Goal: Information Seeking & Learning: Check status

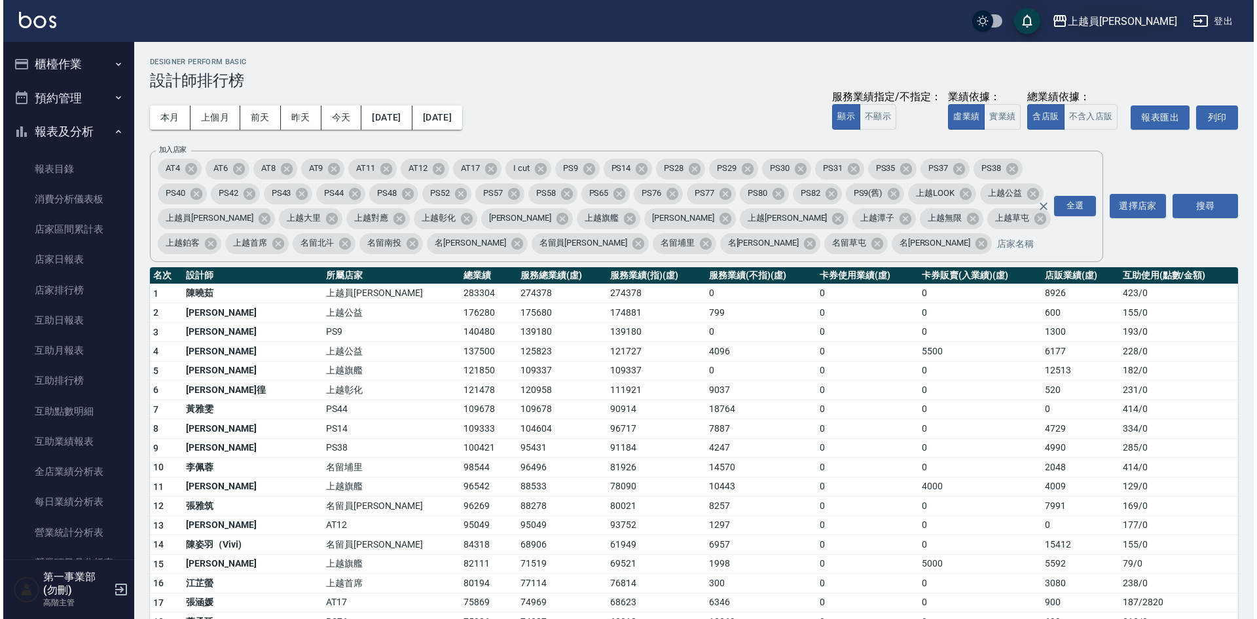
scroll to position [327, 0]
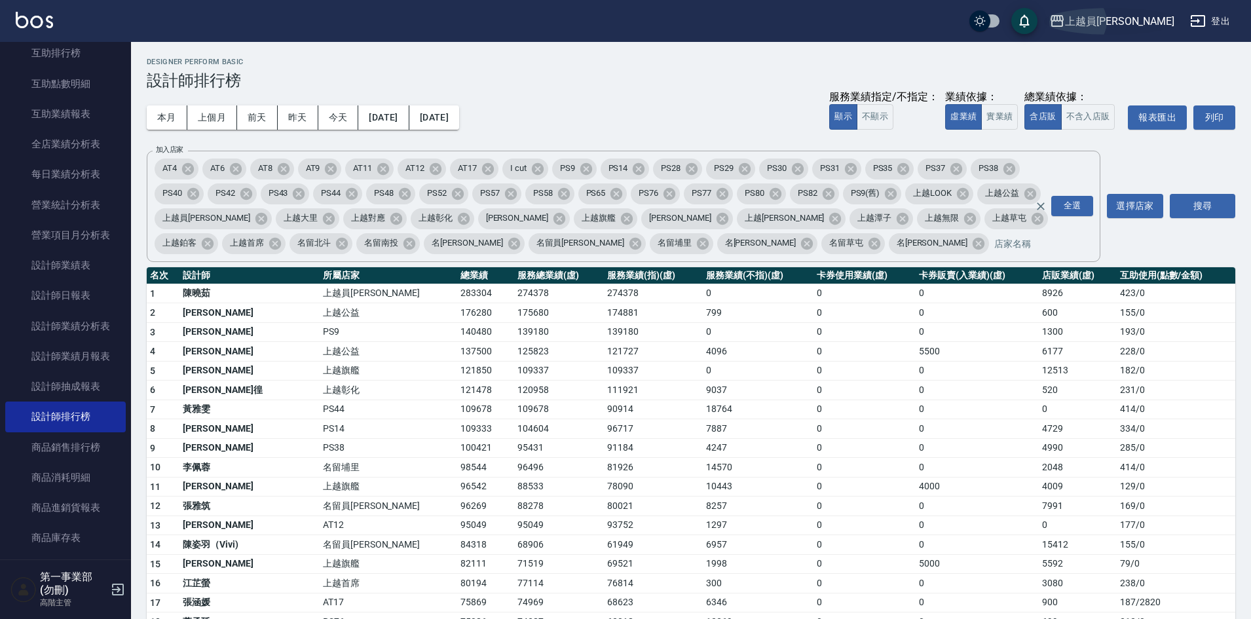
click at [1133, 26] on div "上越員[PERSON_NAME]" at bounding box center [1119, 21] width 109 height 16
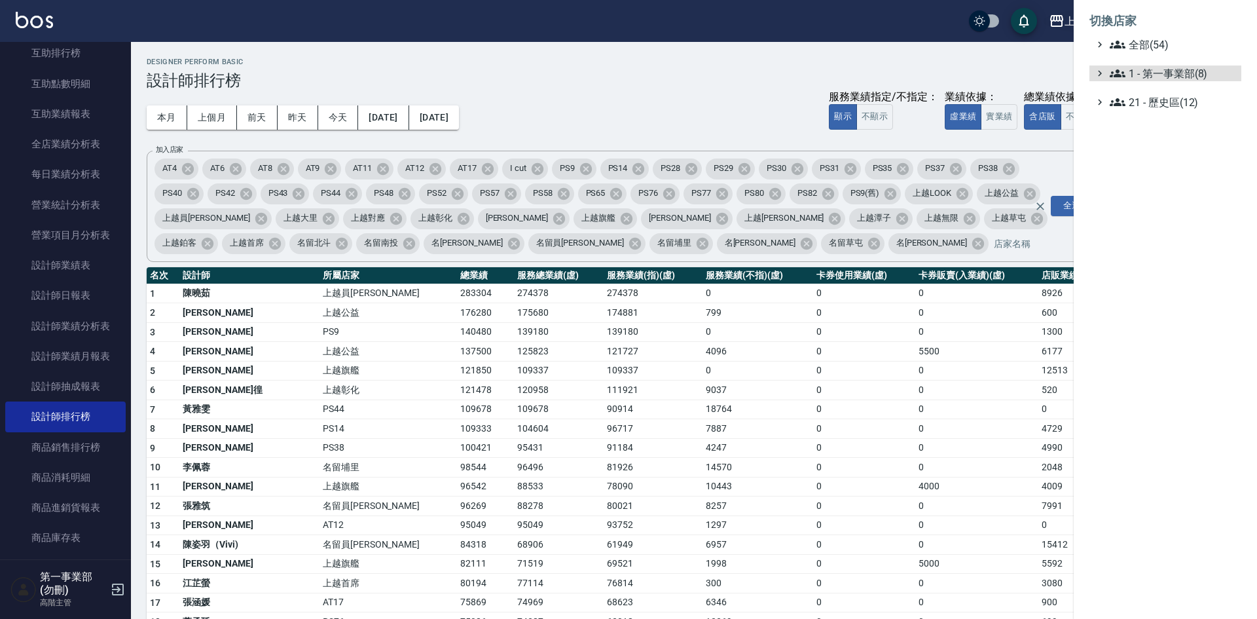
click at [1173, 66] on span "1 - 第一事業部(8)" at bounding box center [1173, 73] width 126 height 16
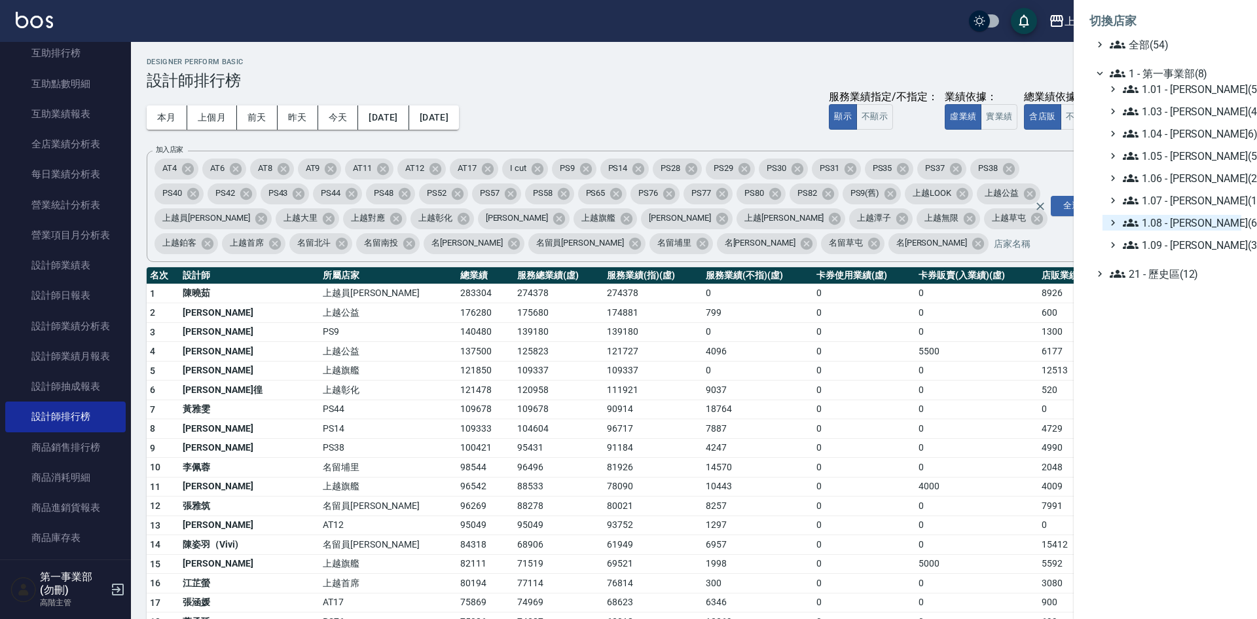
click at [1200, 221] on span "1.08 - [PERSON_NAME](6)" at bounding box center [1179, 223] width 113 height 16
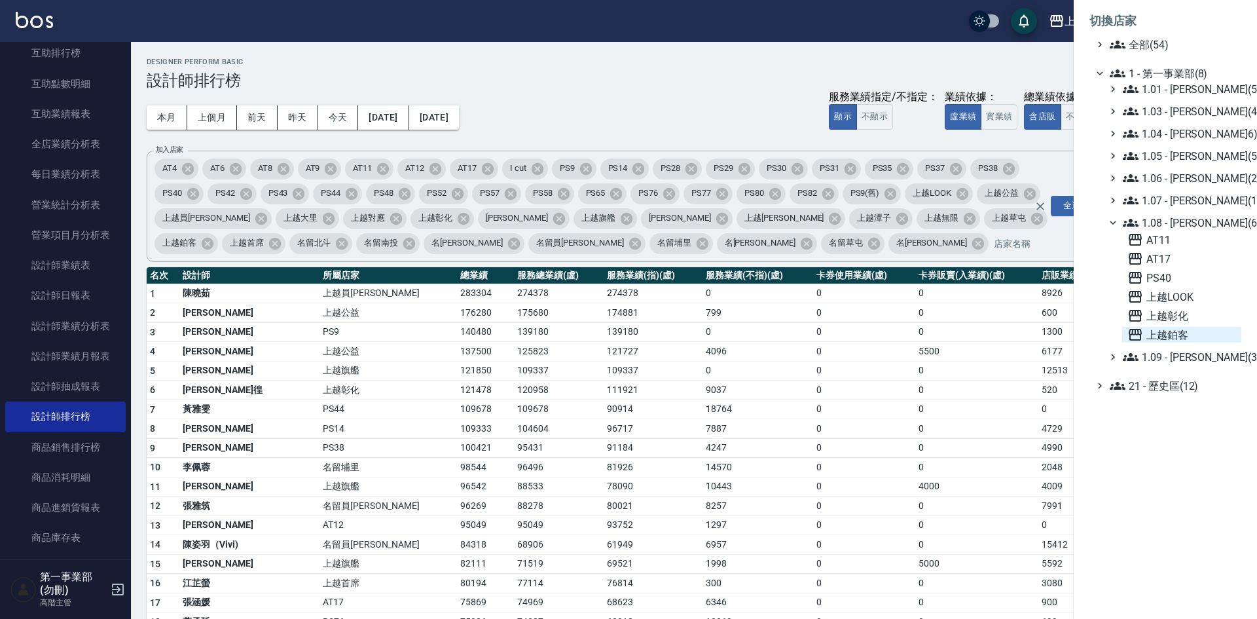
click at [1185, 328] on span "上越鉑客" at bounding box center [1182, 335] width 109 height 16
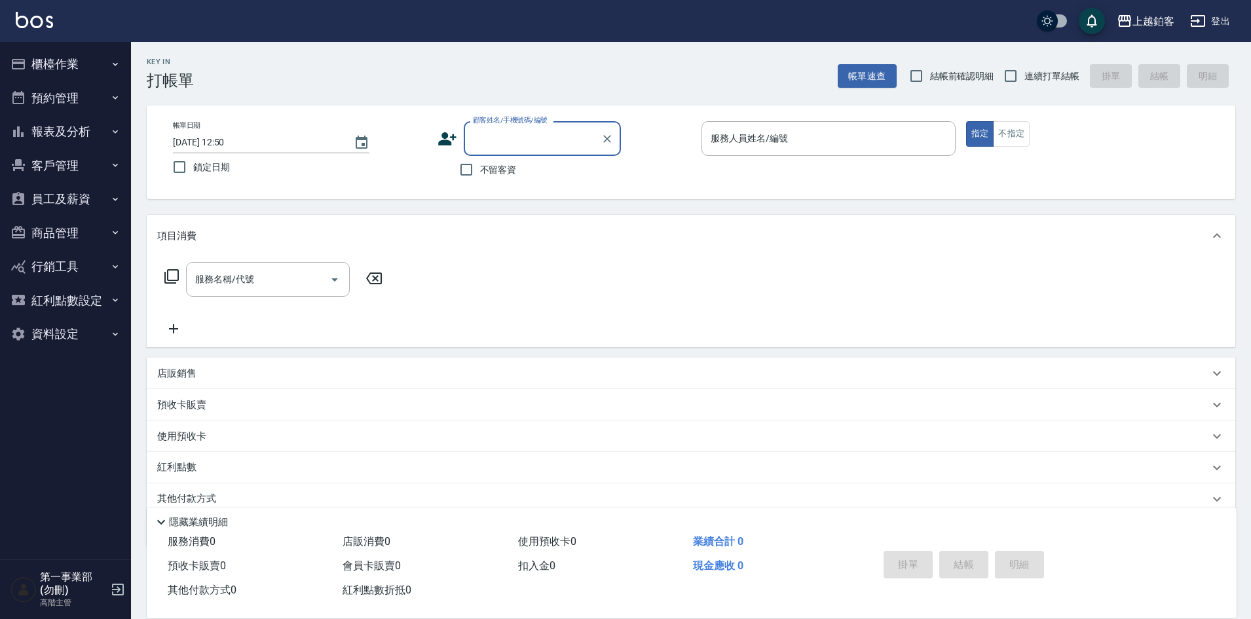
click at [69, 204] on button "員工及薪資" at bounding box center [65, 199] width 120 height 34
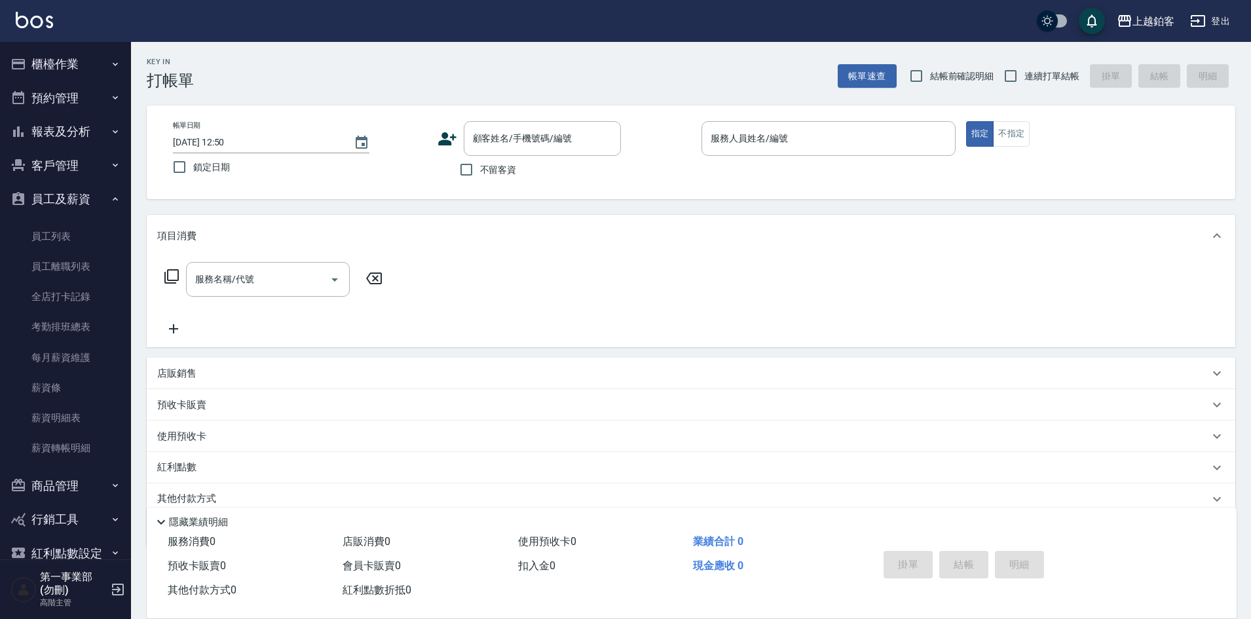
click at [63, 126] on button "報表及分析" at bounding box center [65, 132] width 120 height 34
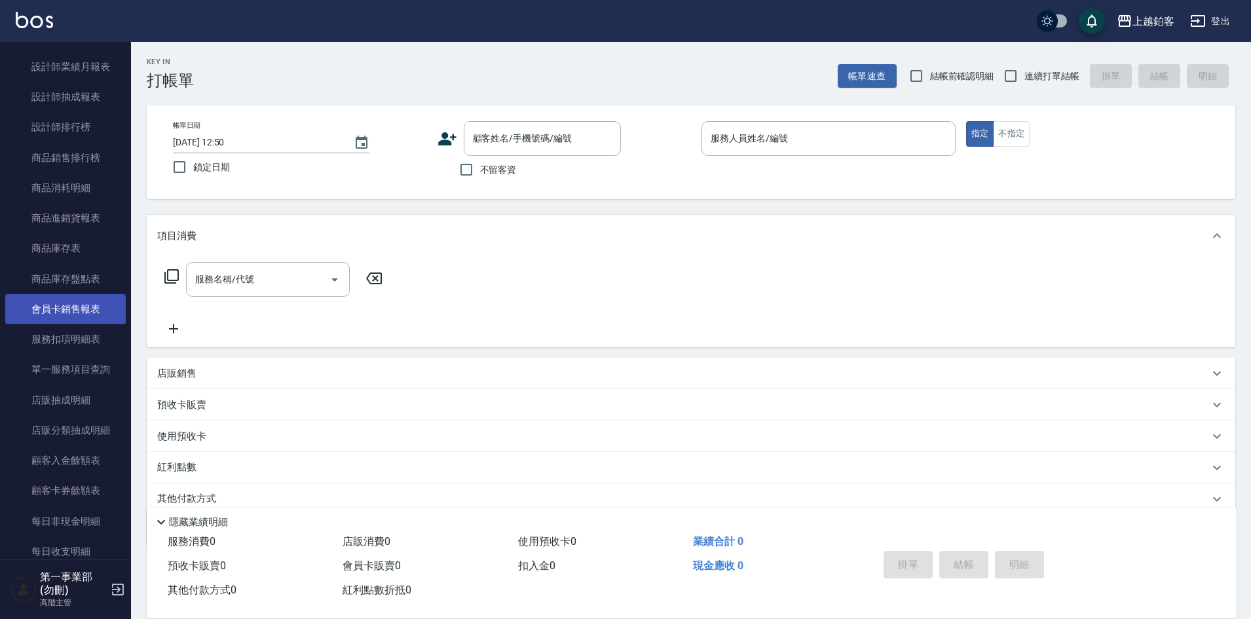
scroll to position [655, 0]
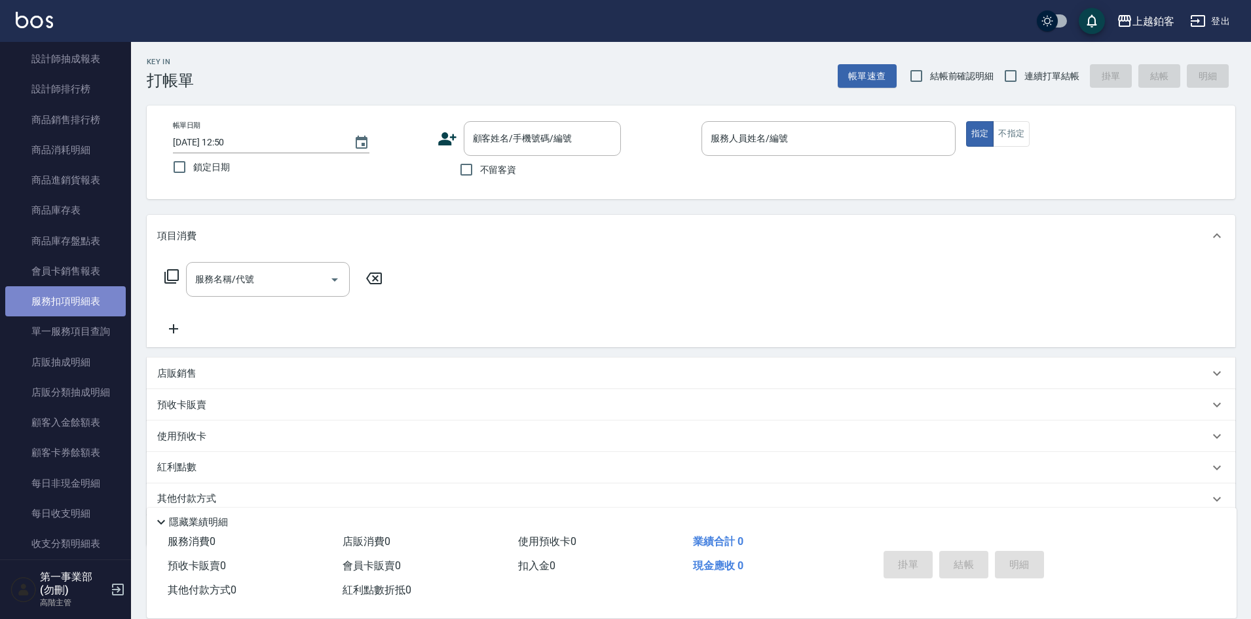
click at [91, 305] on link "服務扣項明細表" at bounding box center [65, 301] width 120 height 30
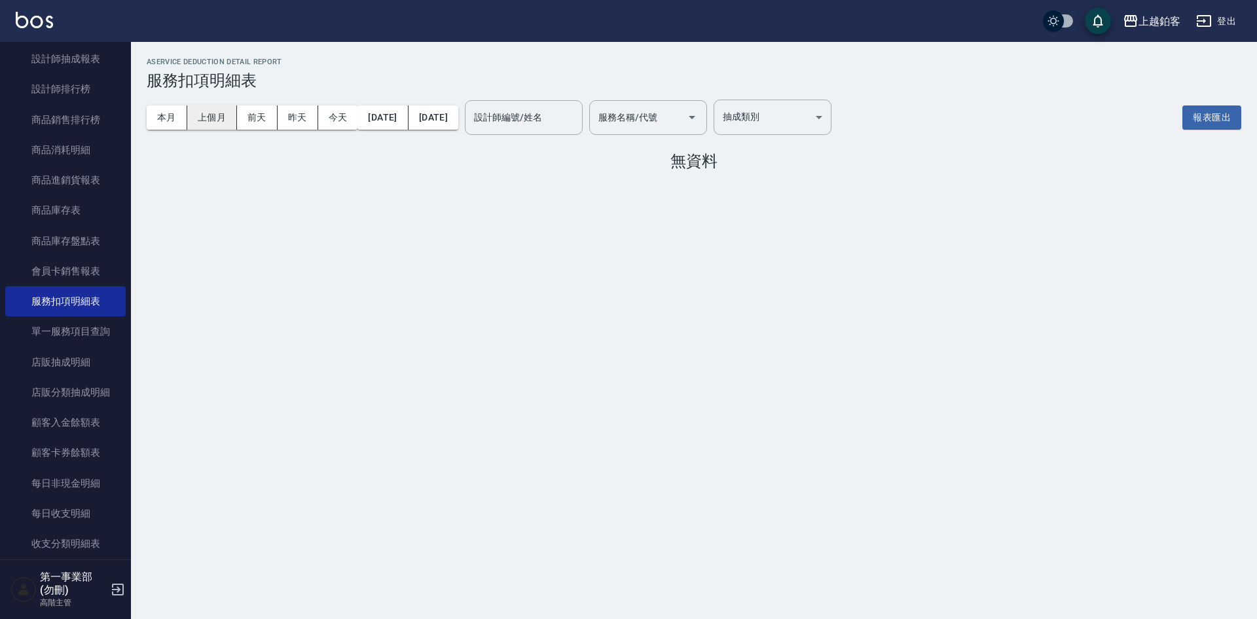
drag, startPoint x: 210, startPoint y: 120, endPoint x: 232, endPoint y: 121, distance: 22.3
click at [212, 120] on button "上個月" at bounding box center [212, 117] width 50 height 24
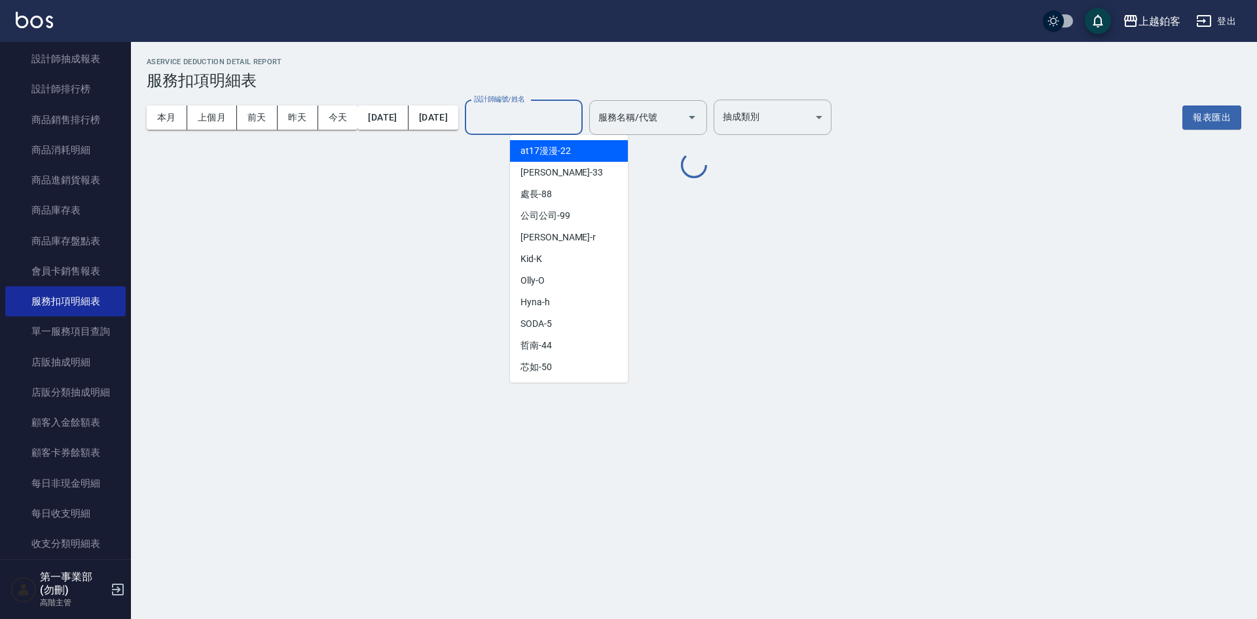
click at [577, 125] on input "設計師編號/姓名" at bounding box center [524, 117] width 106 height 23
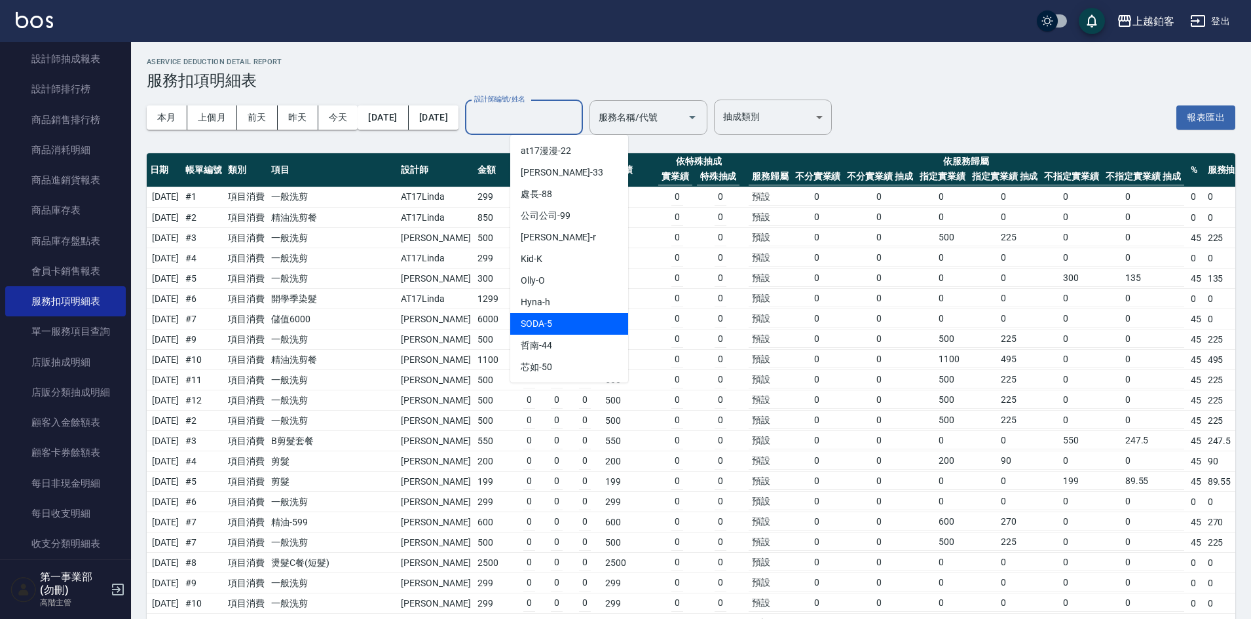
click at [545, 321] on span "SODA -5" at bounding box center [536, 324] width 31 height 14
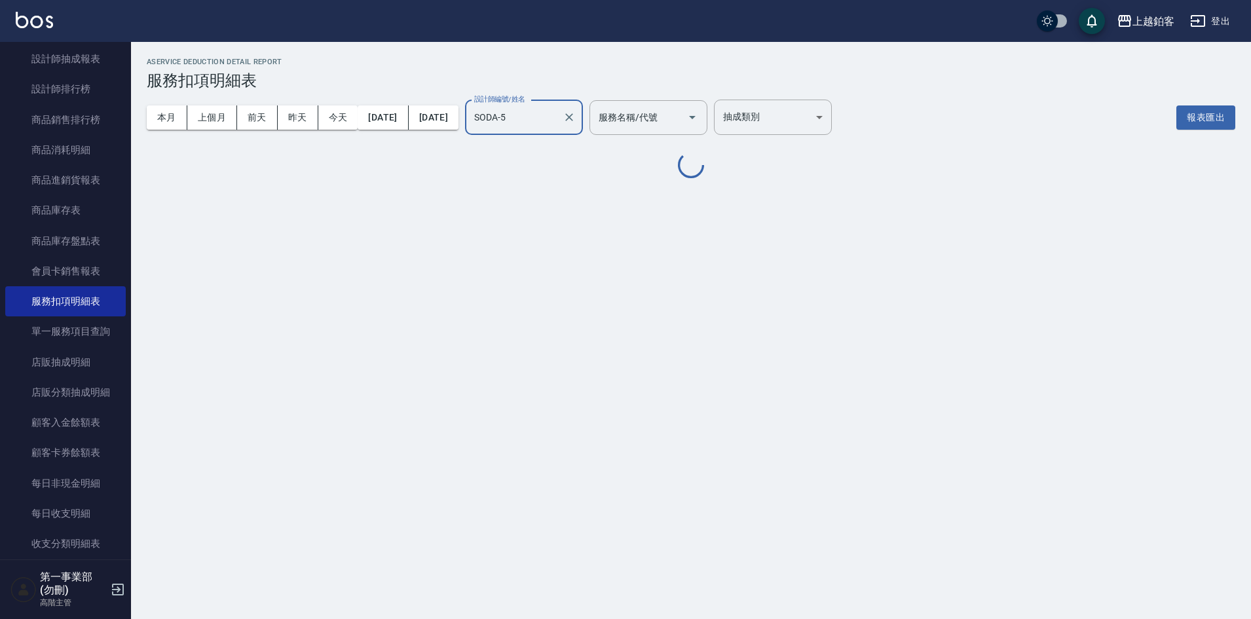
type input "SODA-5"
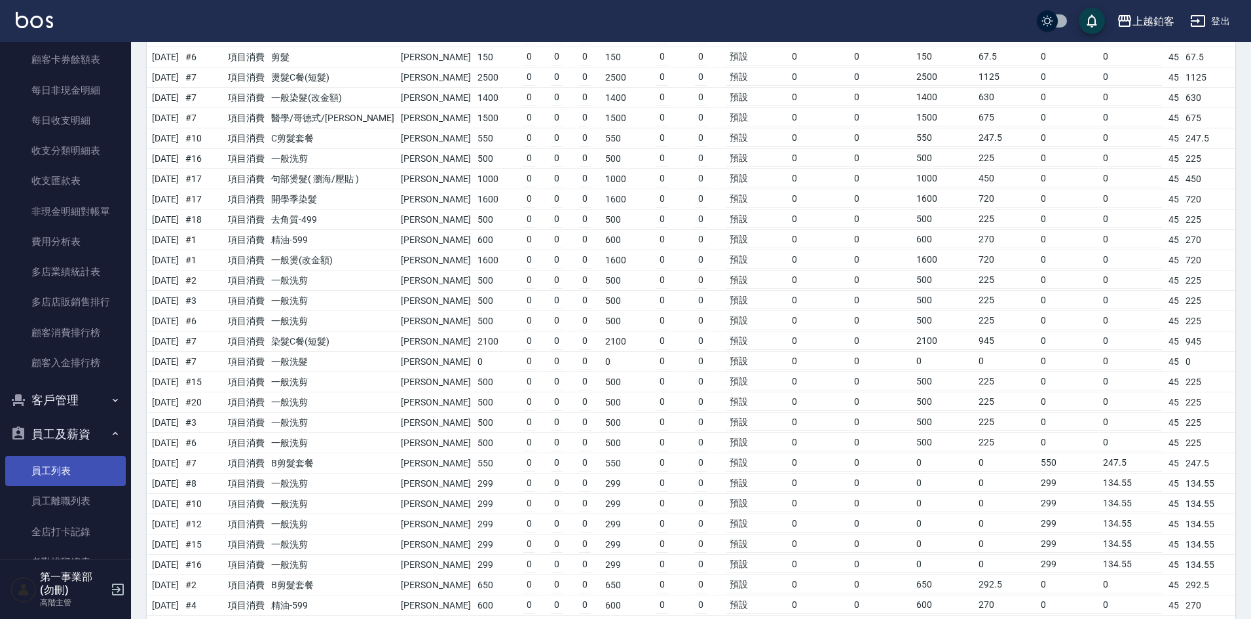
scroll to position [1310, 0]
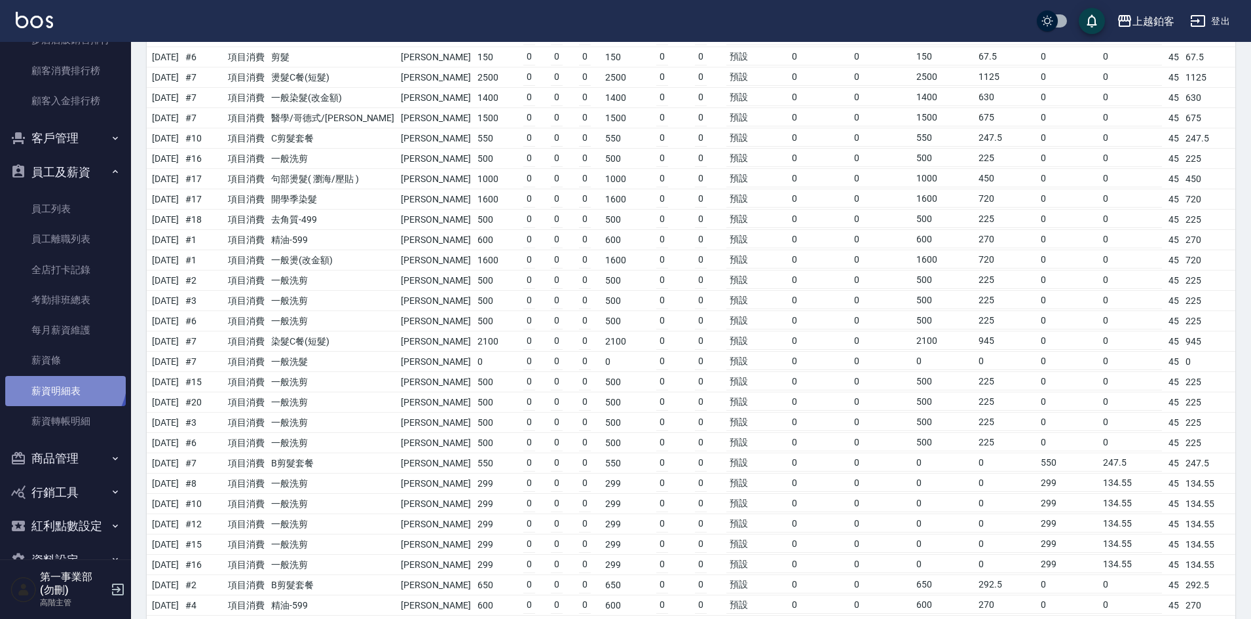
click at [63, 380] on link "薪資明細表" at bounding box center [65, 391] width 120 height 30
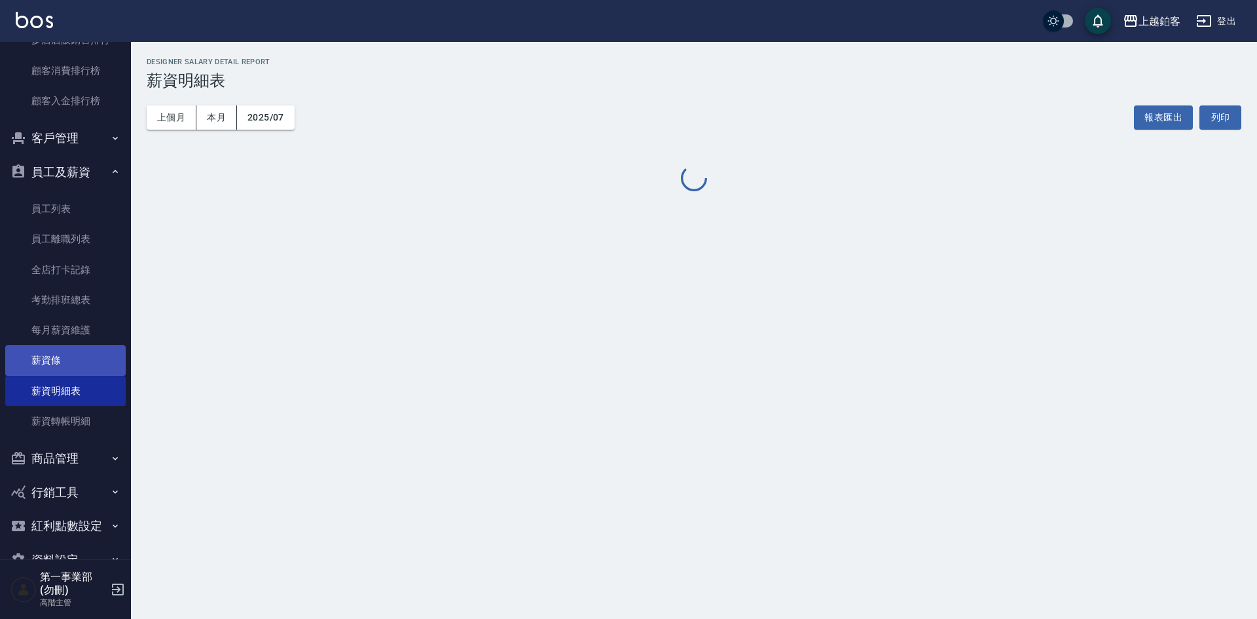
click at [65, 357] on link "薪資條" at bounding box center [65, 360] width 120 height 30
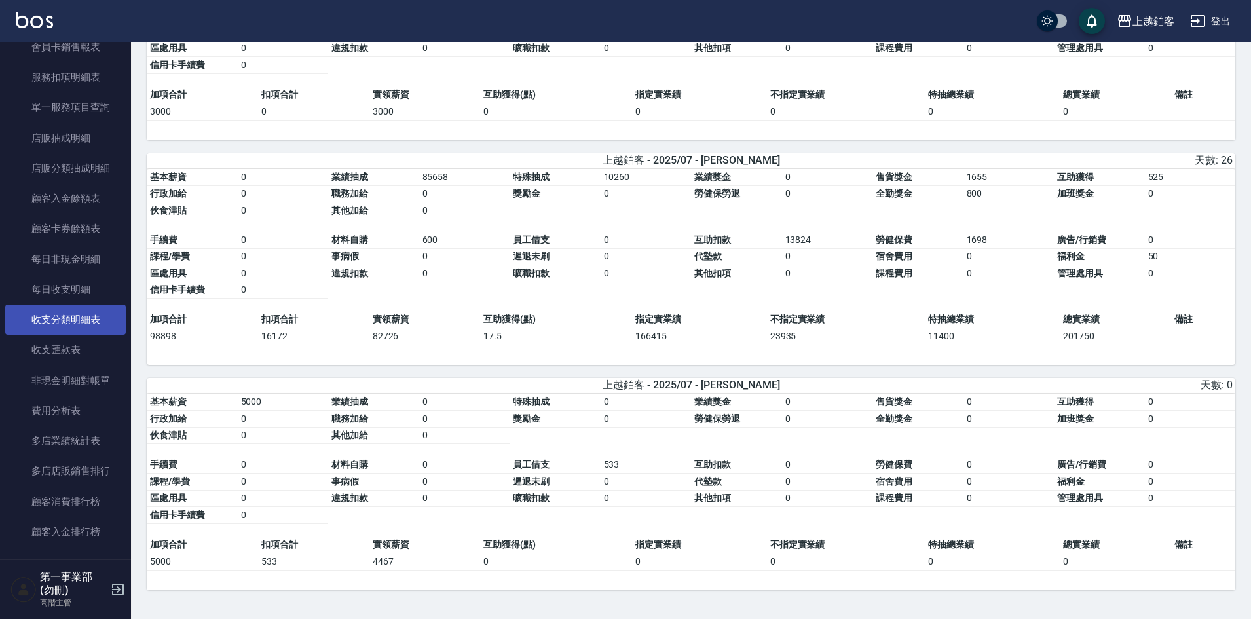
scroll to position [786, 0]
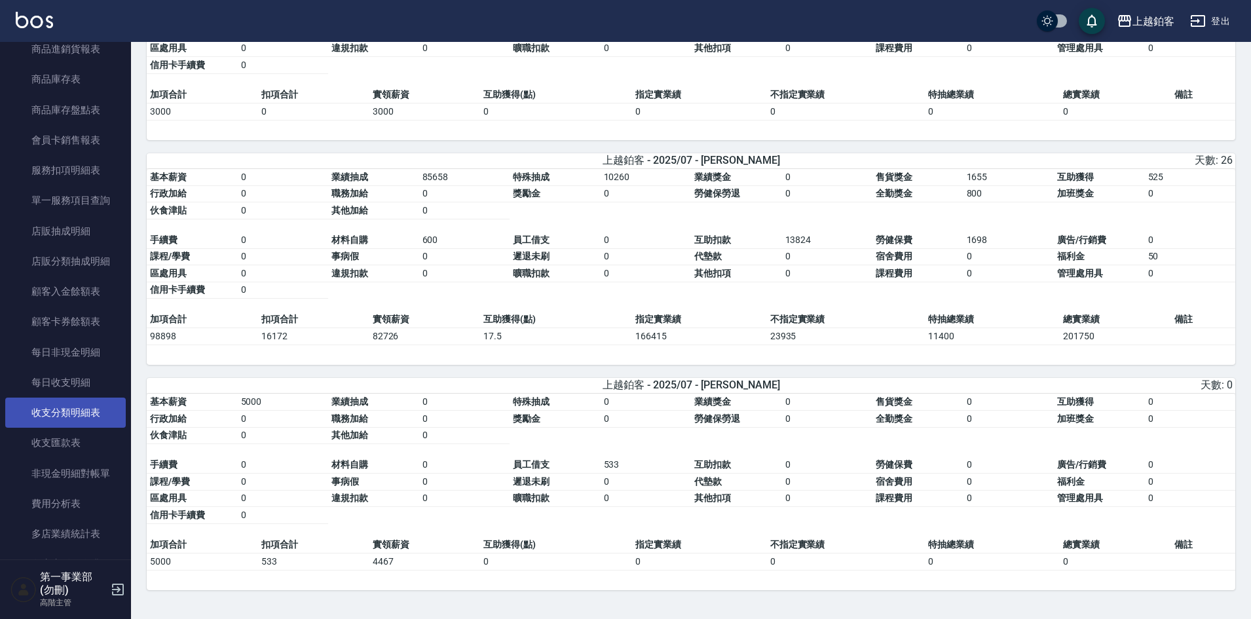
click at [80, 413] on link "收支分類明細表" at bounding box center [65, 412] width 120 height 30
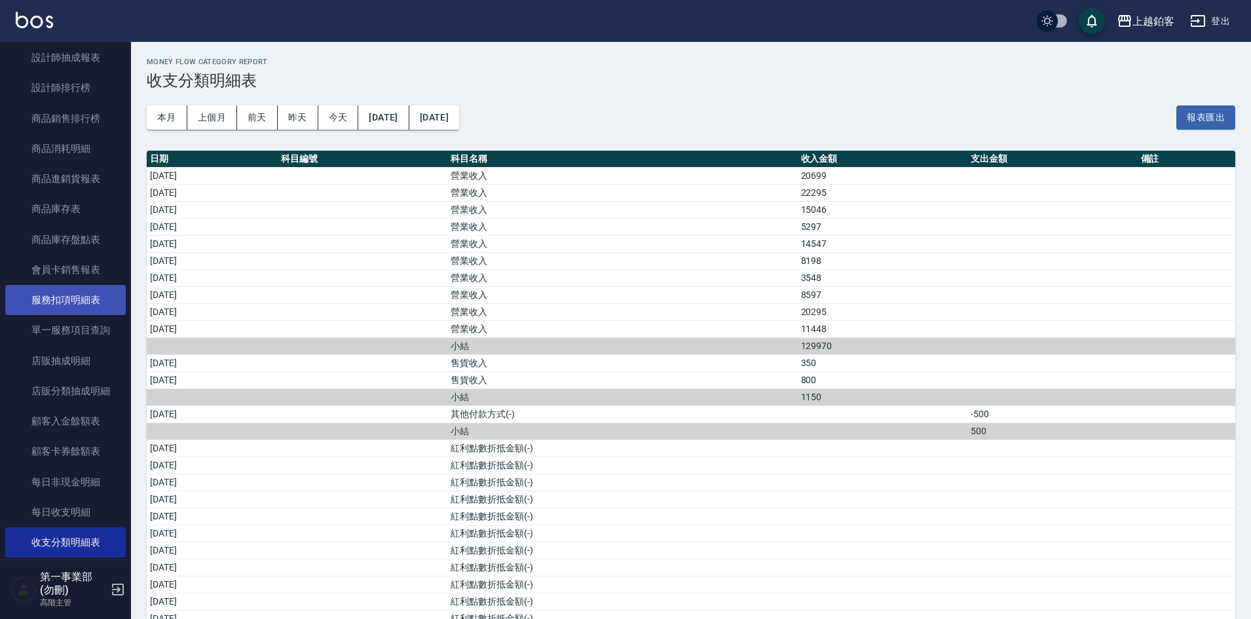
scroll to position [655, 0]
click at [89, 304] on link "服務扣項明細表" at bounding box center [65, 301] width 120 height 30
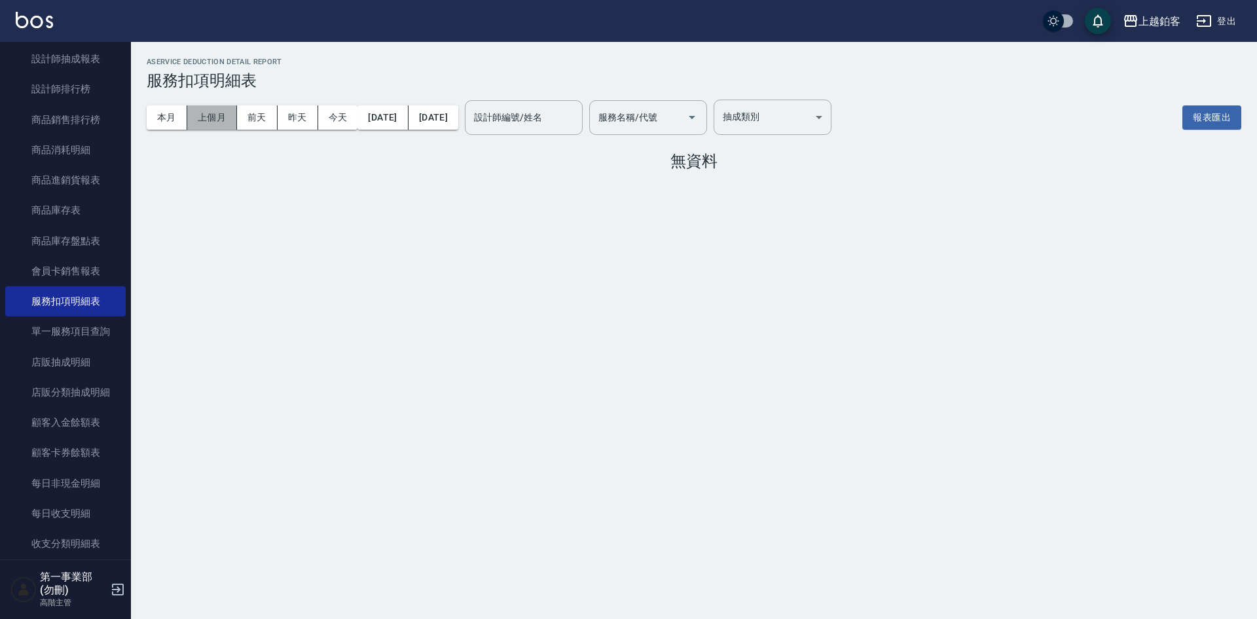
click at [222, 122] on button "上個月" at bounding box center [212, 117] width 50 height 24
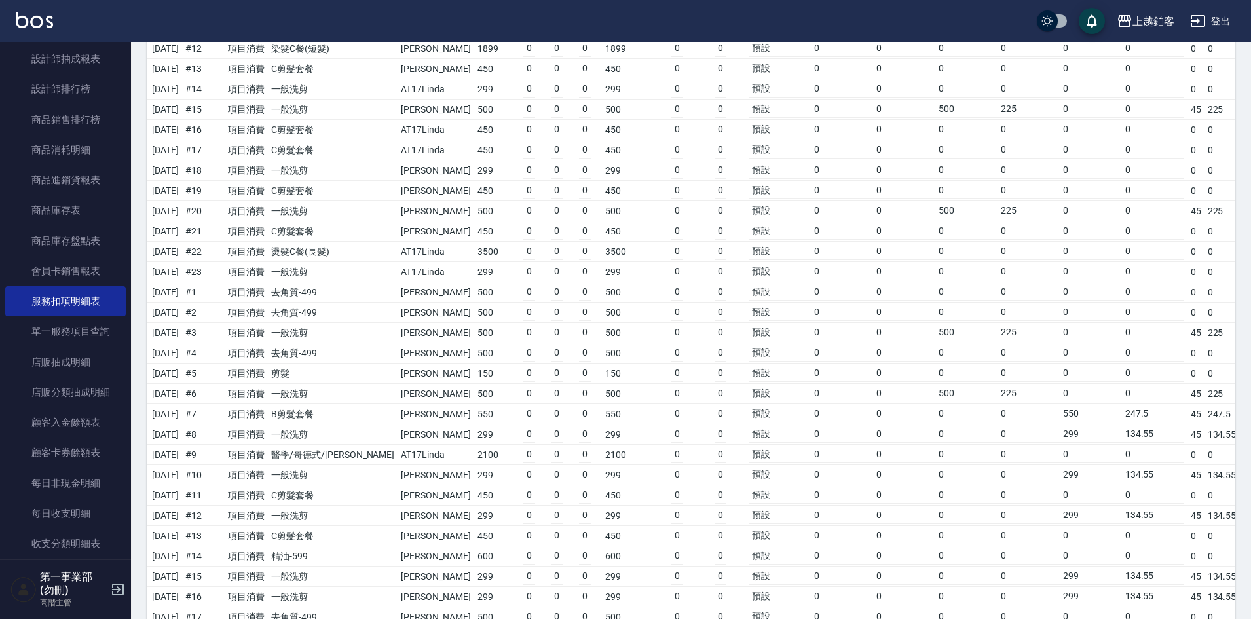
scroll to position [6024, 0]
